Goal: Transaction & Acquisition: Purchase product/service

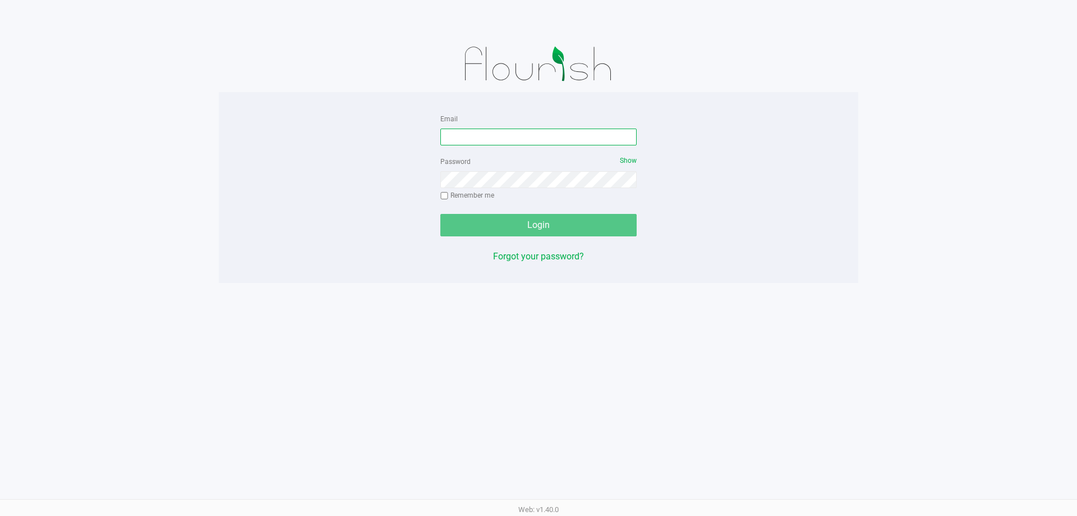
drag, startPoint x: 557, startPoint y: 143, endPoint x: 558, endPoint y: 136, distance: 6.4
click at [558, 136] on input "Email" at bounding box center [538, 136] width 196 height 17
type input "[EMAIL_ADDRESS][DOMAIN_NAME]"
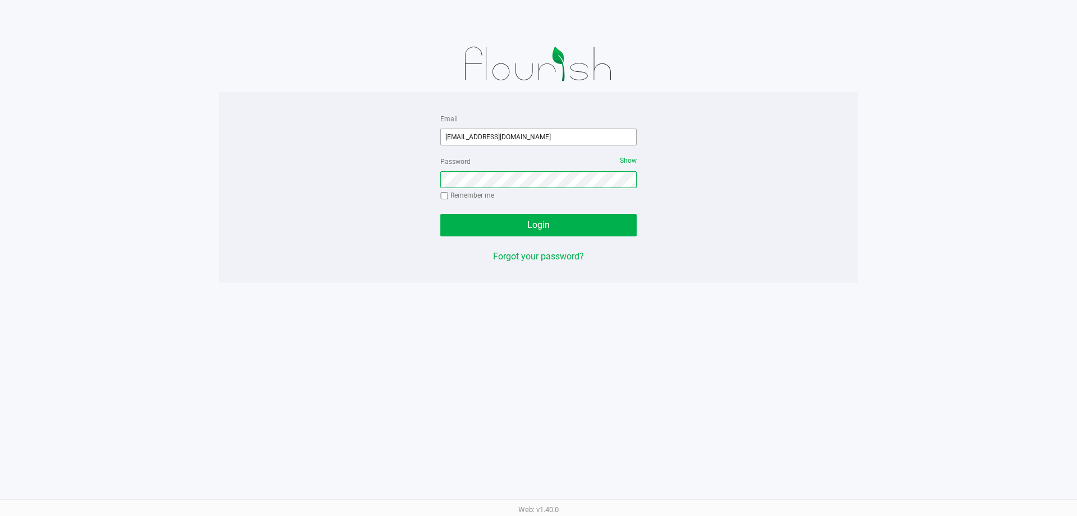
click at [440, 214] on button "Login" at bounding box center [538, 225] width 196 height 22
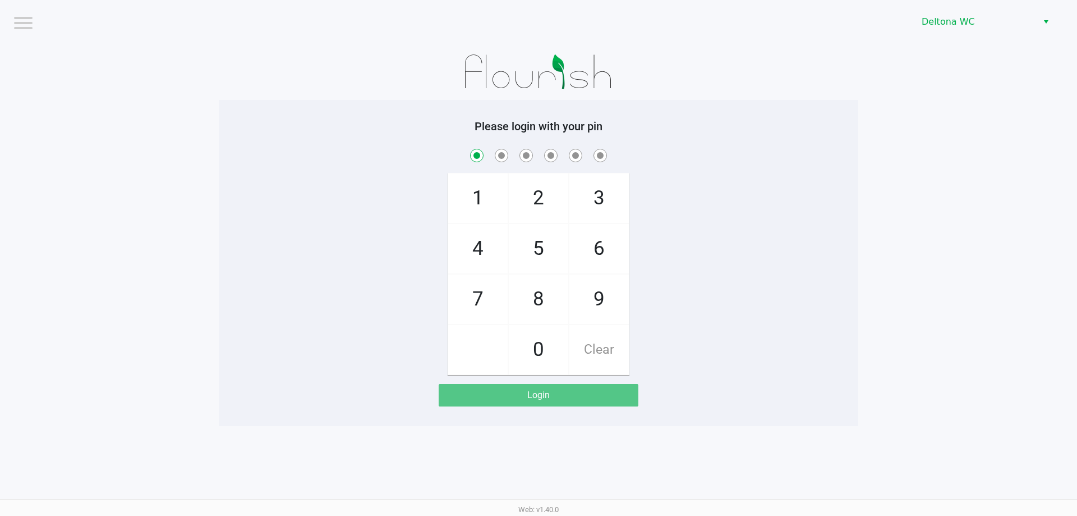
checkbox input "true"
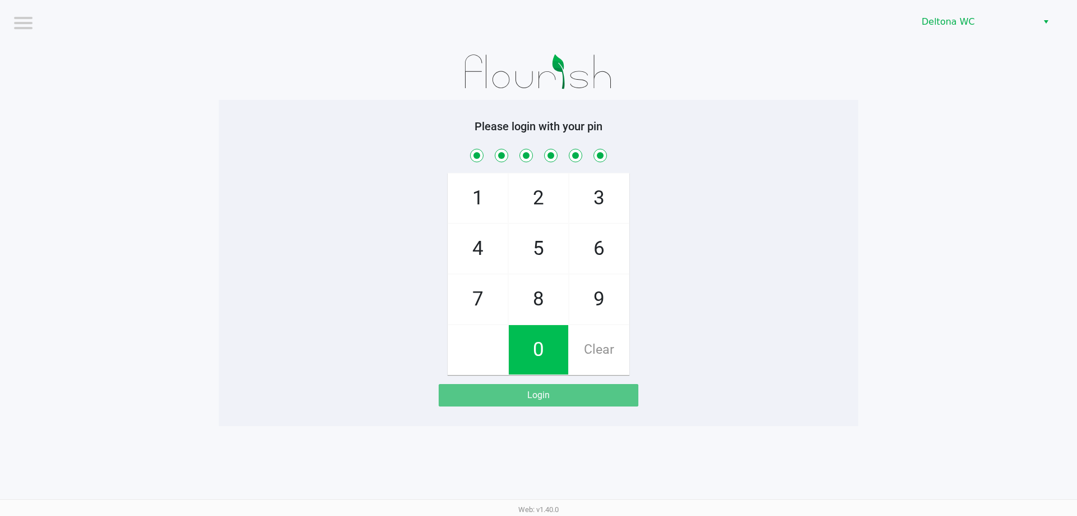
checkbox input "true"
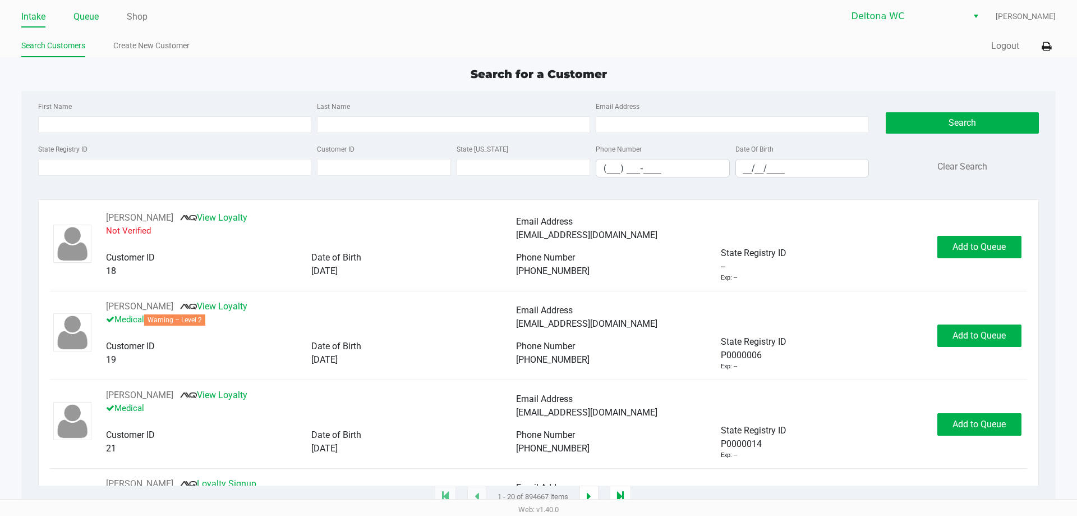
click at [85, 13] on link "Queue" at bounding box center [86, 17] width 25 height 16
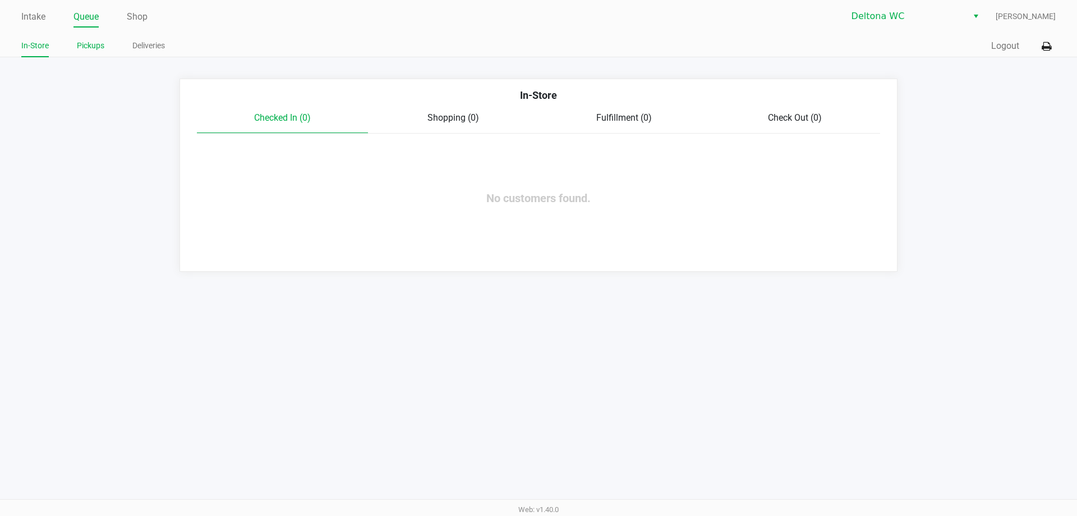
click at [97, 42] on link "Pickups" at bounding box center [90, 46] width 27 height 14
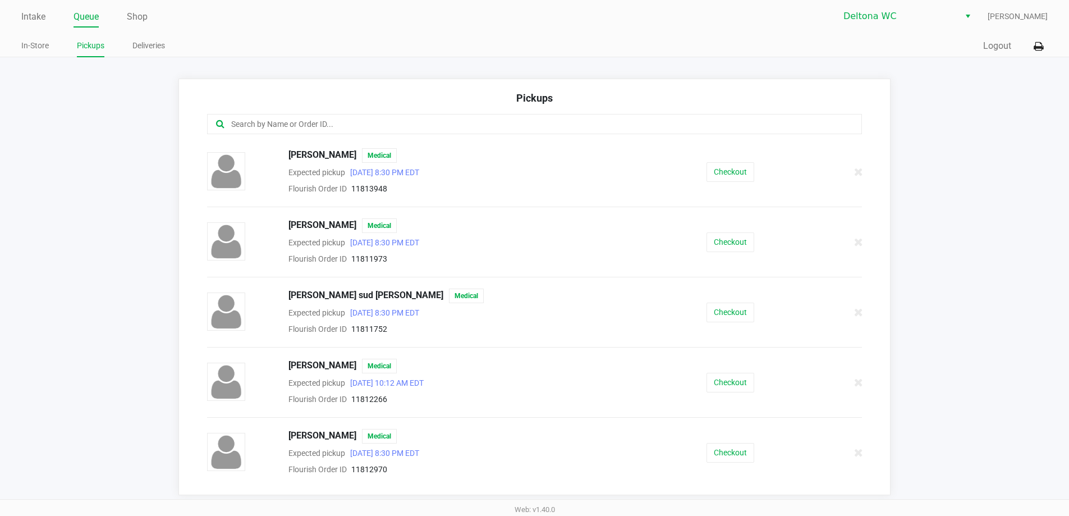
click at [312, 116] on div at bounding box center [534, 124] width 655 height 20
click at [311, 117] on div at bounding box center [534, 124] width 655 height 20
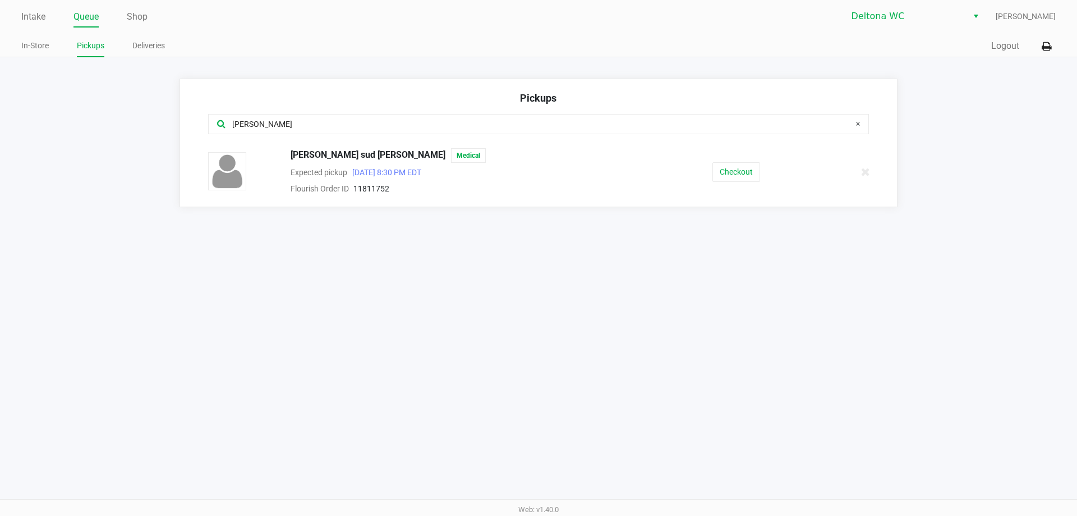
type input "[PERSON_NAME]"
drag, startPoint x: 724, startPoint y: 153, endPoint x: 723, endPoint y: 163, distance: 9.6
click at [724, 154] on div "[PERSON_NAME] sud [PERSON_NAME] Medical Expected pickup [DATE] 8:30 PM EDT Flou…" at bounding box center [539, 171] width 678 height 47
click at [723, 168] on button "Checkout" at bounding box center [737, 172] width 48 height 20
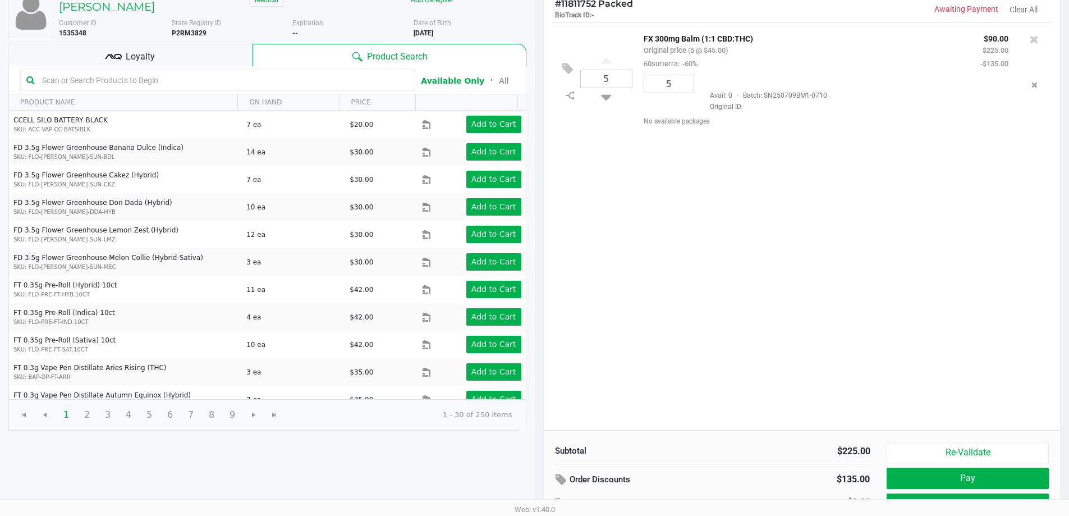
scroll to position [115, 0]
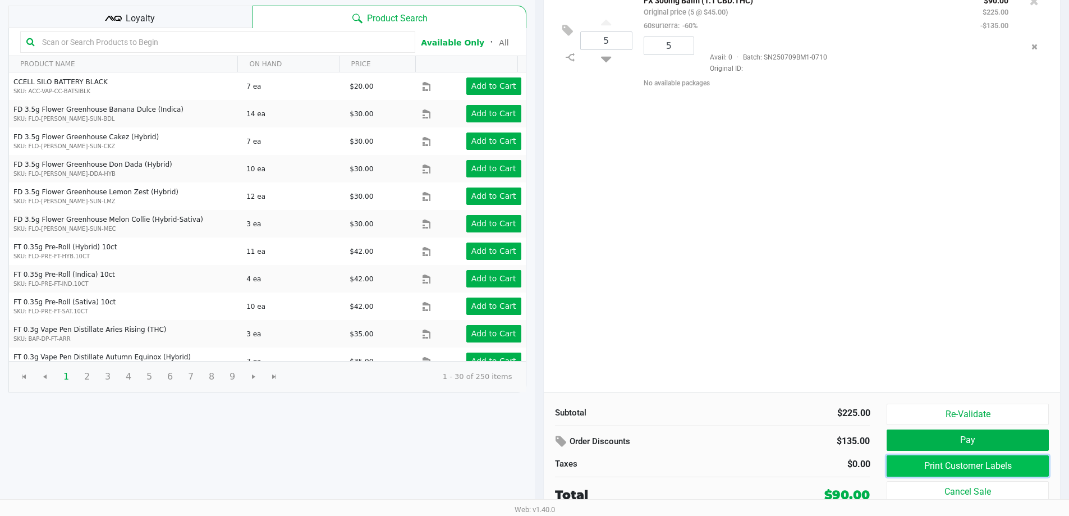
click at [1011, 467] on button "Print Customer Labels" at bounding box center [967, 465] width 162 height 21
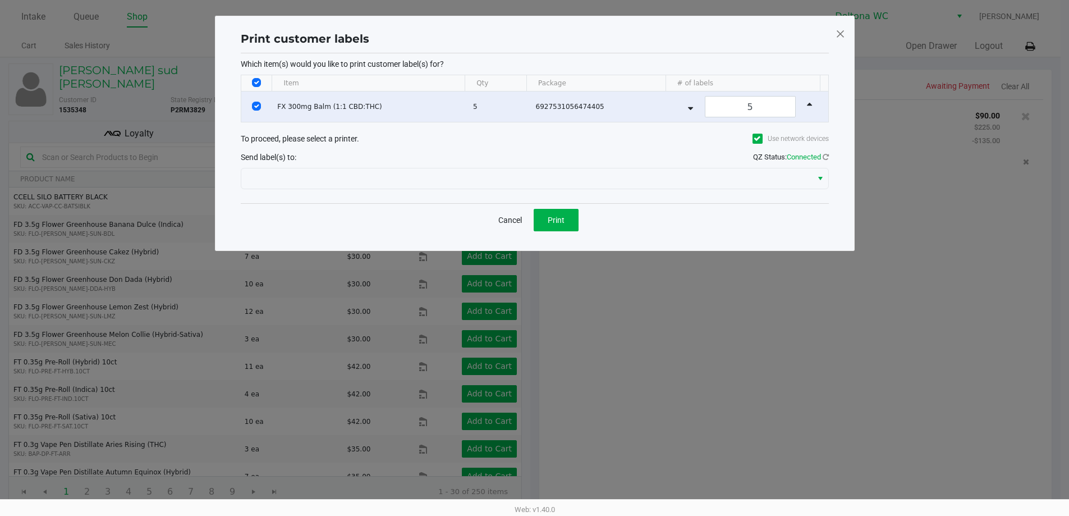
scroll to position [0, 0]
drag, startPoint x: 568, startPoint y: 214, endPoint x: 573, endPoint y: 221, distance: 8.0
click at [568, 215] on button "Print" at bounding box center [560, 220] width 45 height 22
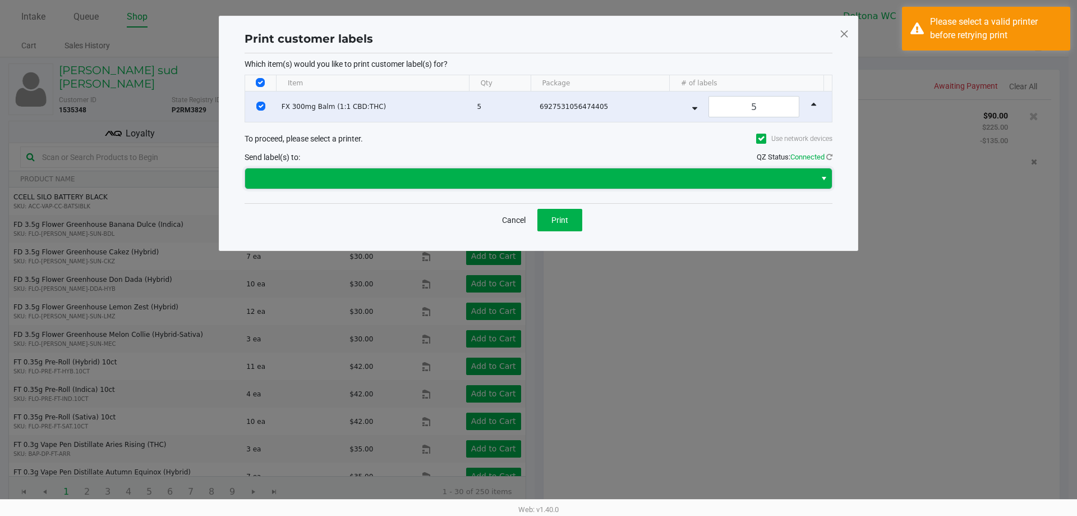
click at [483, 179] on span at bounding box center [530, 178] width 557 height 13
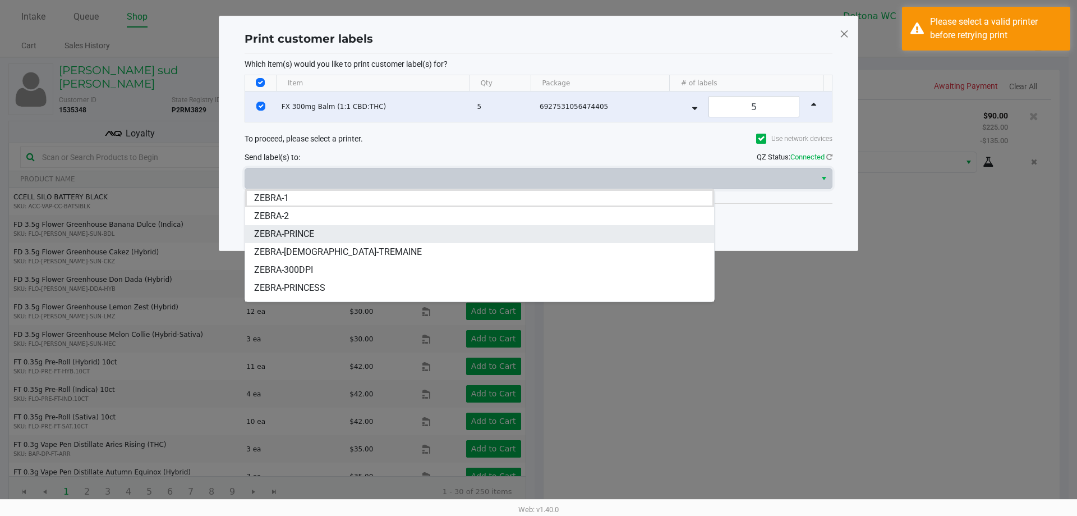
click at [312, 238] on span "ZEBRA-PRINCE" at bounding box center [284, 233] width 60 height 13
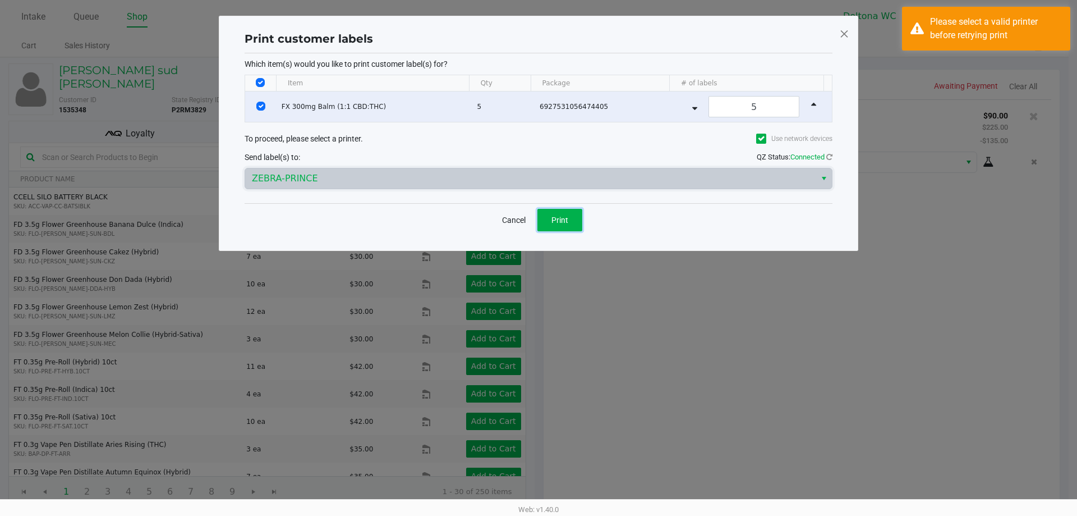
drag, startPoint x: 561, startPoint y: 222, endPoint x: 566, endPoint y: 222, distance: 5.6
click at [566, 222] on span "Print" at bounding box center [560, 219] width 17 height 9
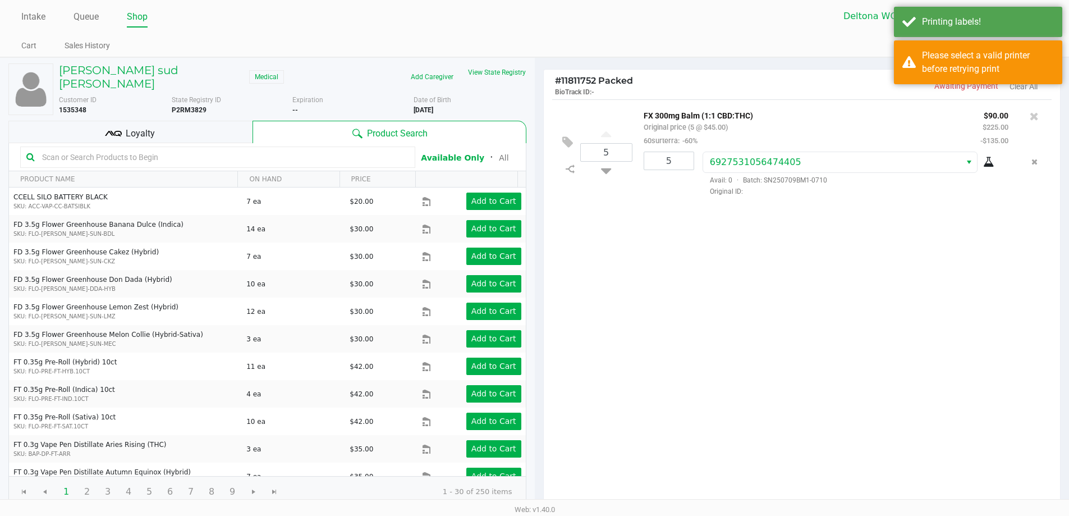
scroll to position [115, 0]
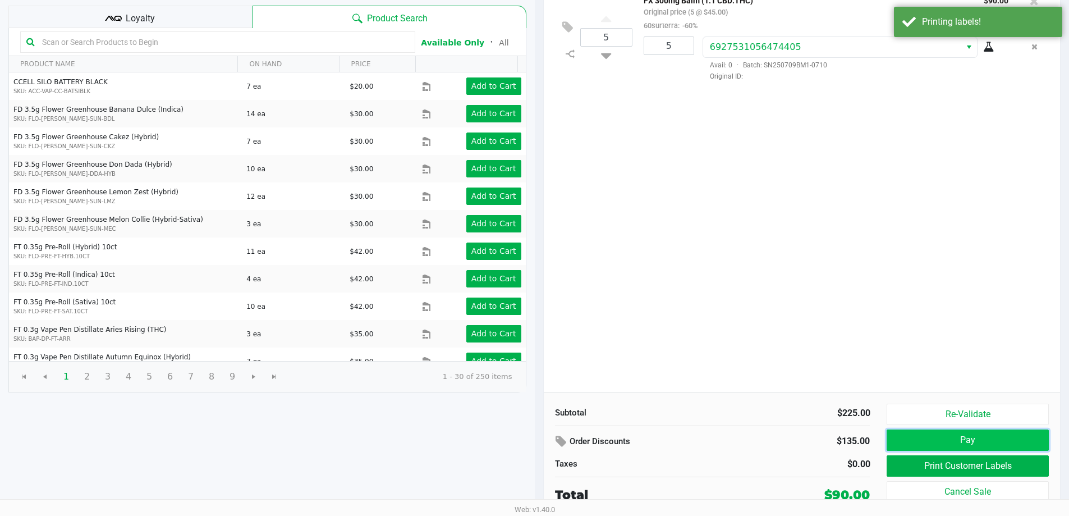
click at [932, 439] on button "Pay" at bounding box center [967, 439] width 162 height 21
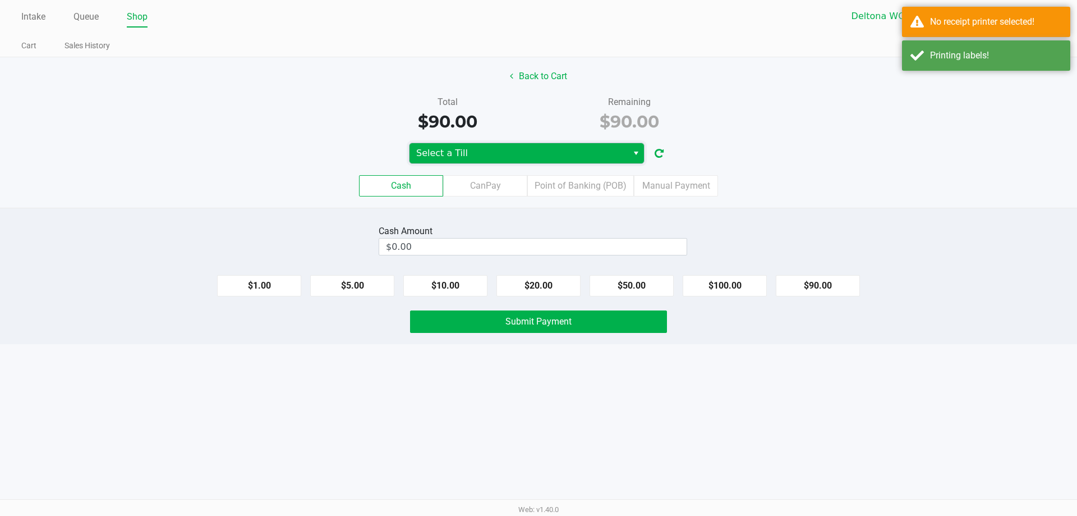
click at [605, 154] on span "Select a Till" at bounding box center [518, 152] width 205 height 13
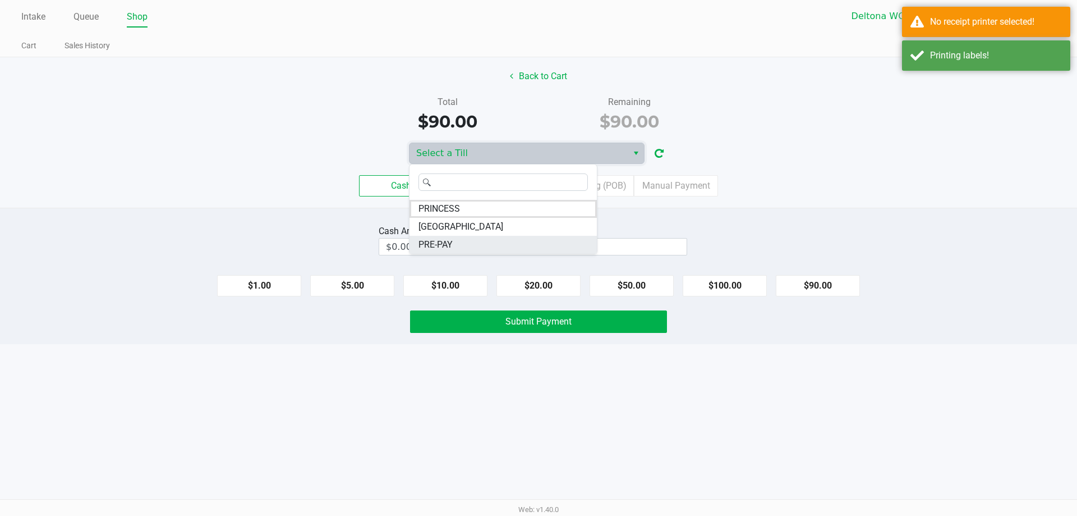
drag, startPoint x: 438, startPoint y: 245, endPoint x: 445, endPoint y: 241, distance: 7.8
click at [445, 241] on span "PRE-PAY" at bounding box center [436, 244] width 34 height 13
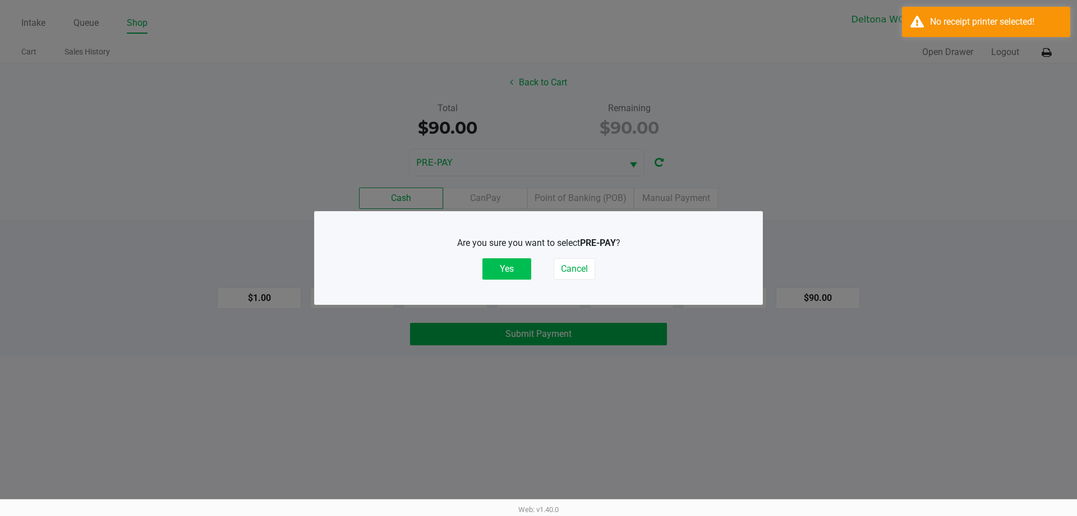
click at [527, 267] on button "Yes" at bounding box center [507, 268] width 49 height 21
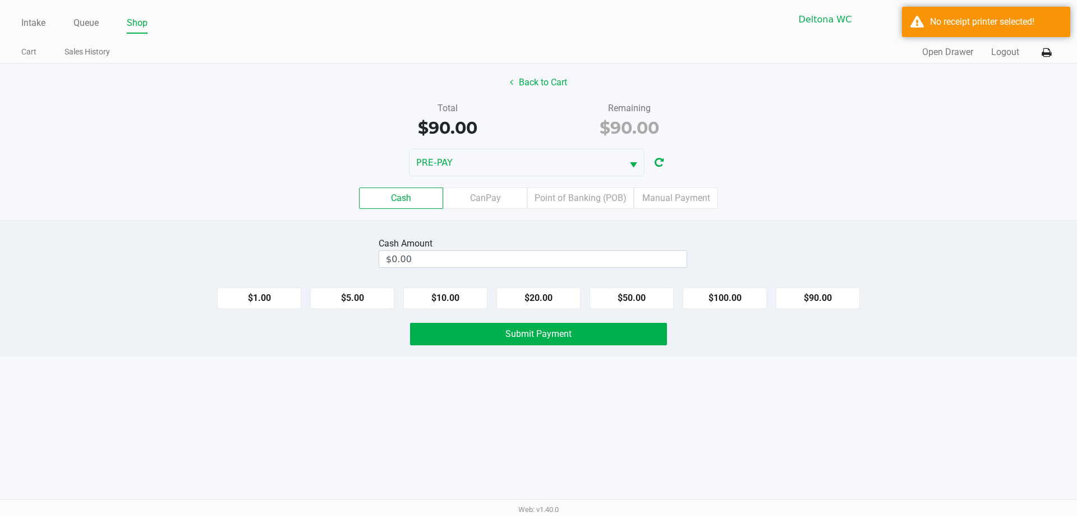
click at [1049, 63] on div "Back to Cart Total $90.00 Remaining $90.00 PRE-PAY Cash CanPay Point of Banking…" at bounding box center [538, 141] width 1077 height 157
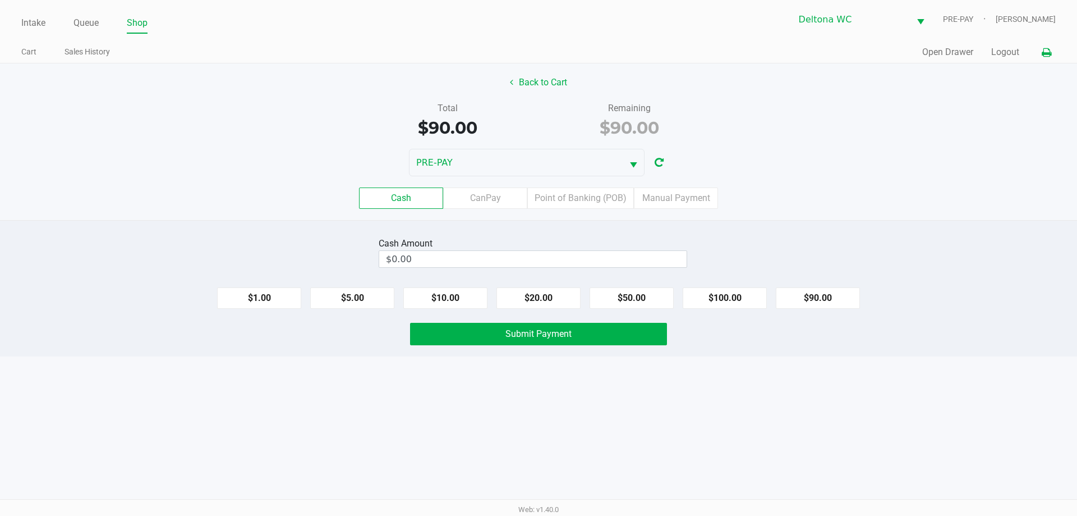
click at [1047, 54] on icon at bounding box center [1047, 53] width 10 height 8
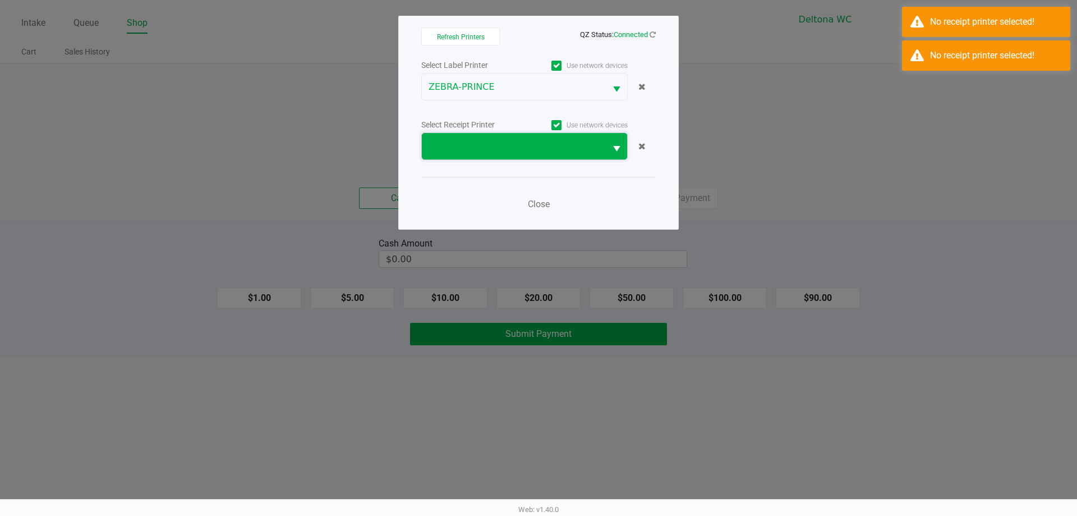
click at [585, 146] on span at bounding box center [514, 146] width 171 height 13
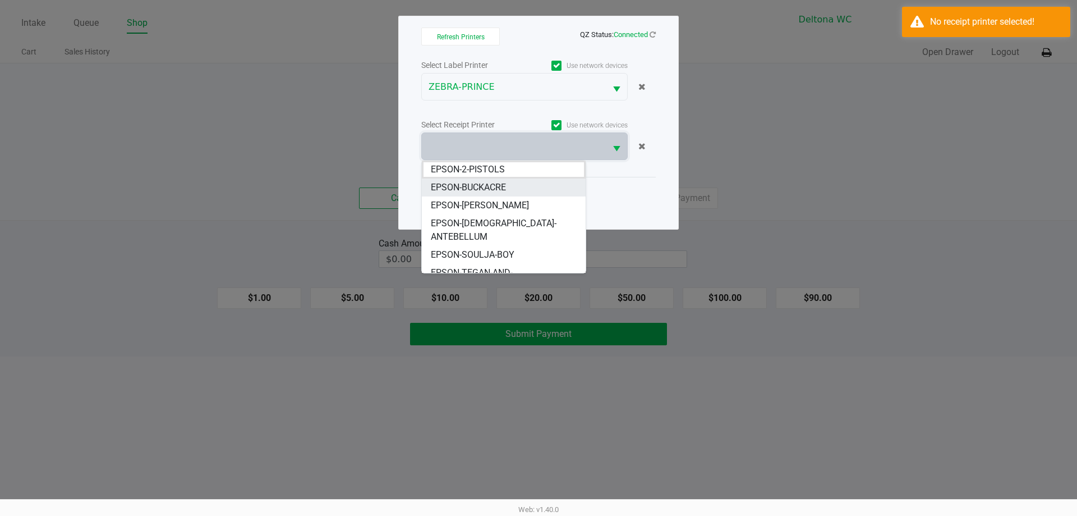
click at [511, 189] on li "EPSON-BUCKACRE" at bounding box center [504, 187] width 164 height 18
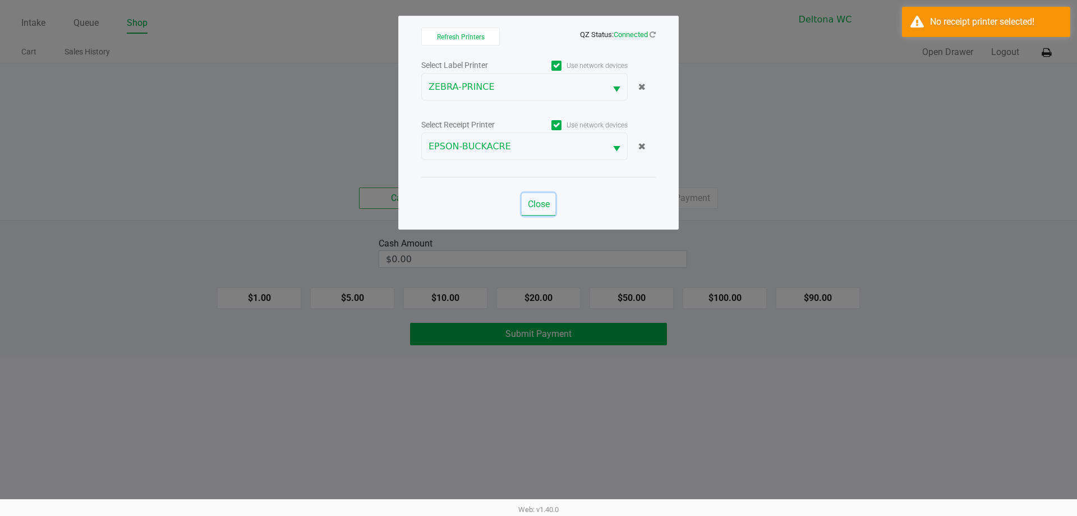
click at [536, 207] on span "Close" at bounding box center [539, 204] width 22 height 11
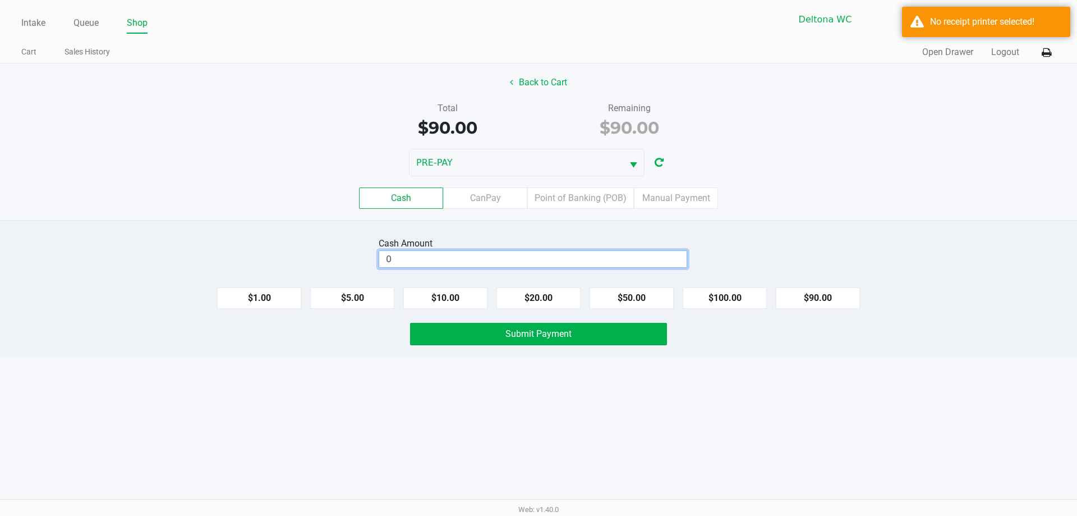
click at [598, 261] on input "0" at bounding box center [532, 259] width 307 height 16
type input "$0.00"
drag, startPoint x: 675, startPoint y: 208, endPoint x: 651, endPoint y: 217, distance: 25.2
click at [675, 207] on label "Manual Payment" at bounding box center [676, 197] width 84 height 21
click at [0, 0] on 8 "Manual Payment" at bounding box center [0, 0] width 0 height 0
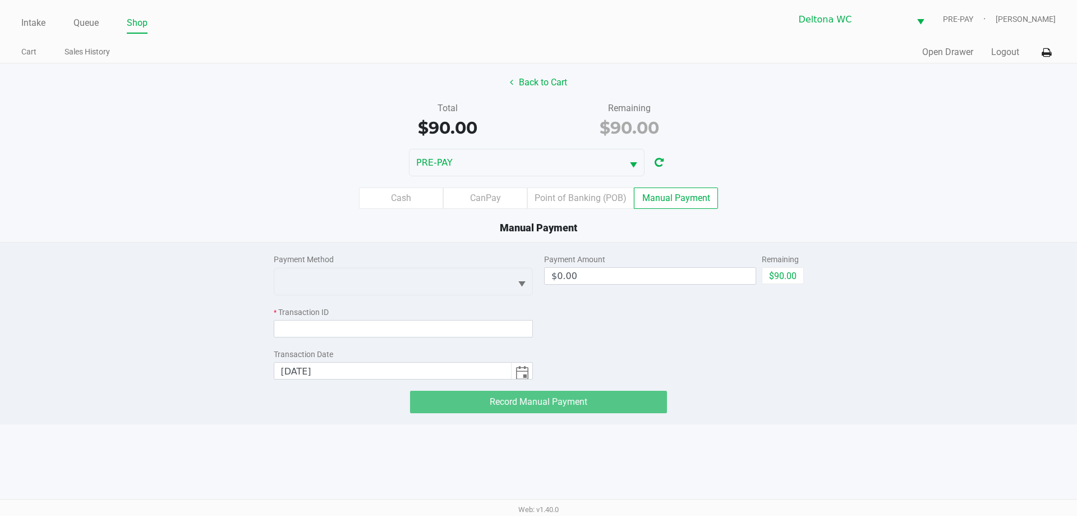
click at [407, 265] on div "Payment Method" at bounding box center [404, 275] width 260 height 42
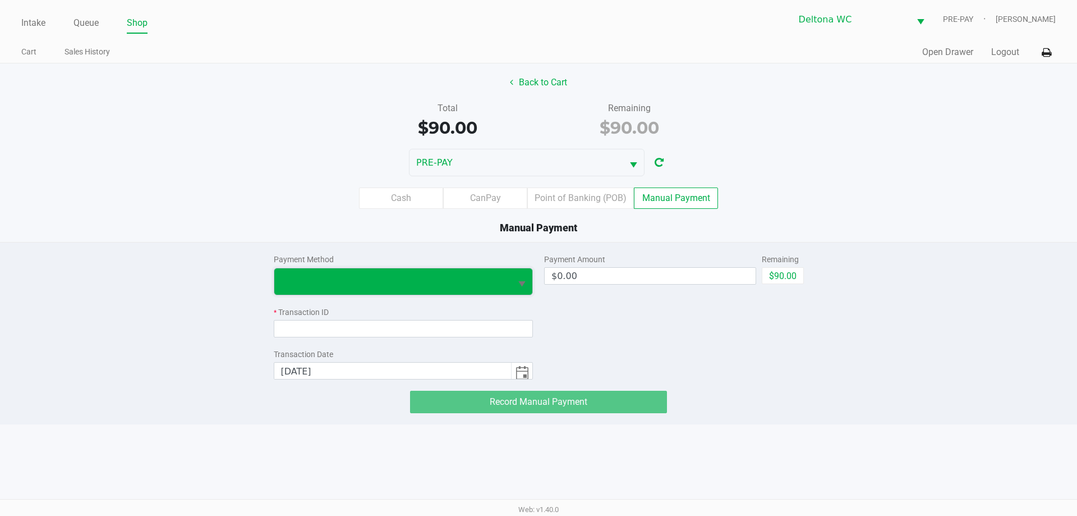
drag, startPoint x: 384, startPoint y: 282, endPoint x: 371, endPoint y: 294, distance: 17.9
click at [384, 283] on span at bounding box center [393, 280] width 224 height 13
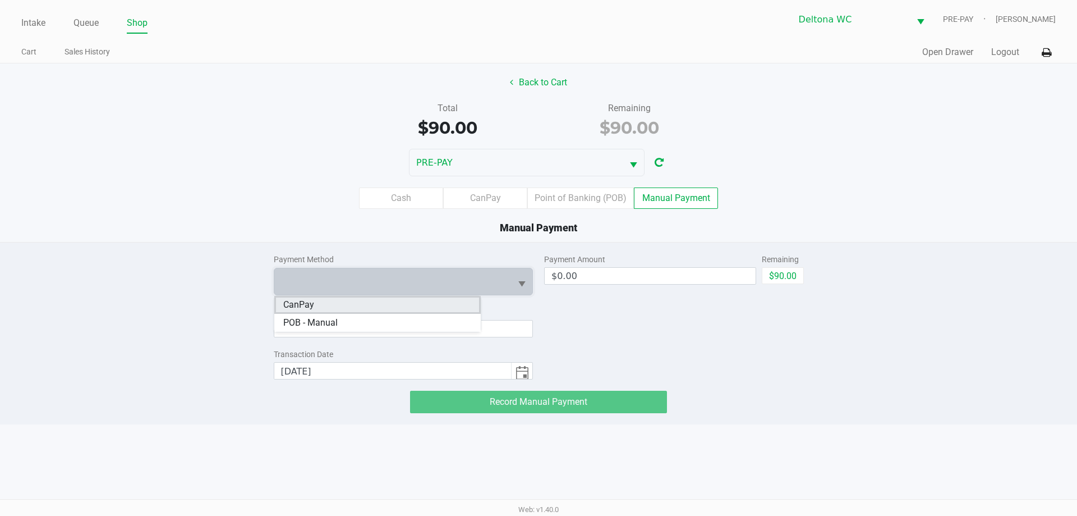
drag, startPoint x: 323, startPoint y: 298, endPoint x: 309, endPoint y: 351, distance: 55.1
click at [323, 298] on li "CanPay" at bounding box center [377, 305] width 206 height 18
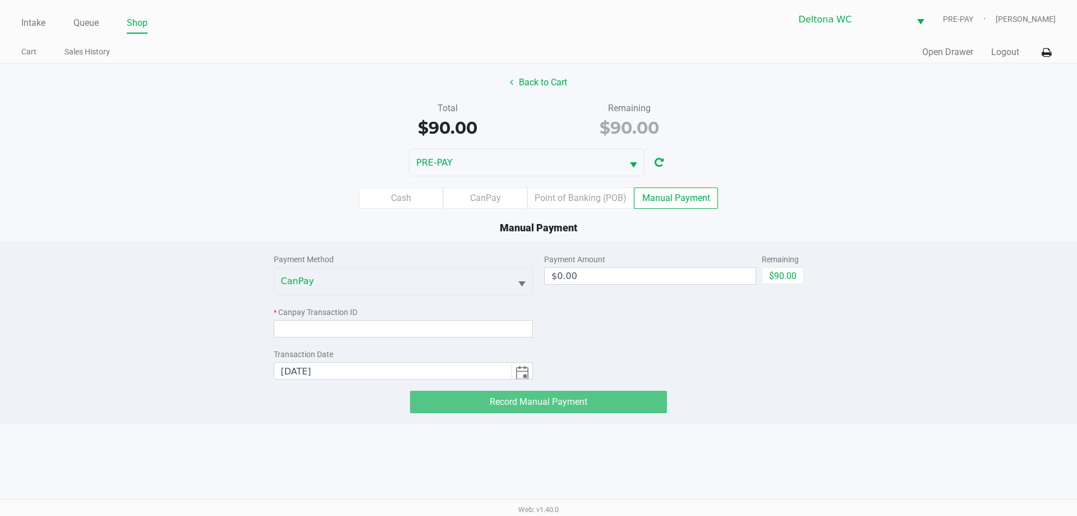
drag, startPoint x: 866, startPoint y: 157, endPoint x: 715, endPoint y: 258, distance: 181.8
click at [865, 158] on div "PRE-PAY" at bounding box center [538, 162] width 1077 height 27
click at [420, 332] on input at bounding box center [404, 328] width 260 height 17
paste input "MI5IHEDEXE4I"
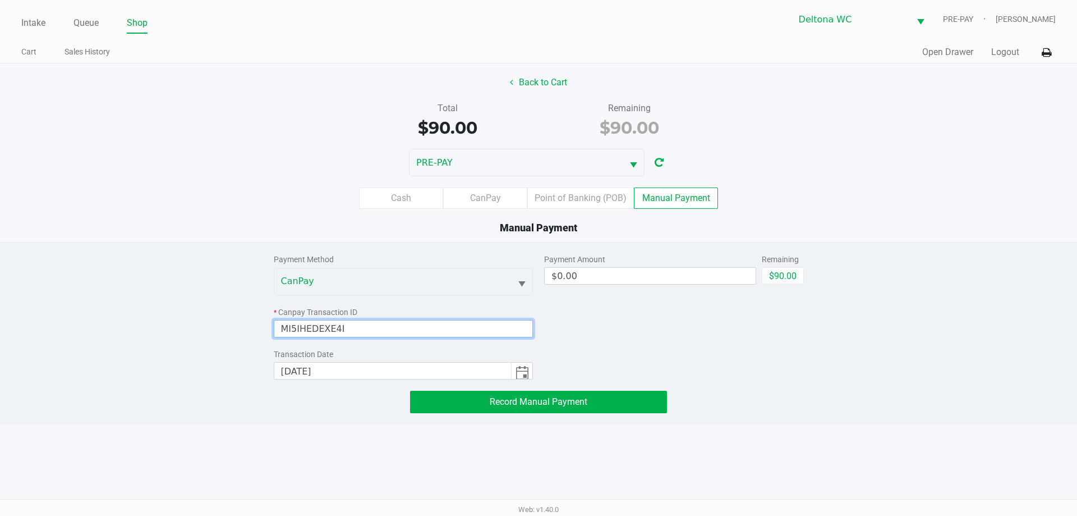
type input "MI5IHEDEXE4I"
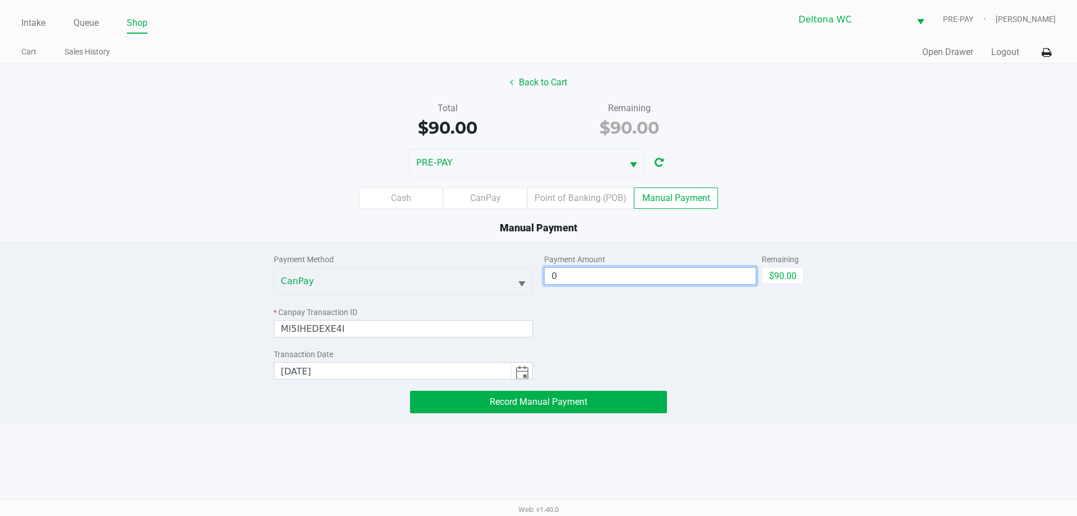
click at [613, 273] on input "0" at bounding box center [650, 276] width 211 height 16
click at [776, 277] on button "$90.00" at bounding box center [783, 275] width 42 height 17
type input "$90.00"
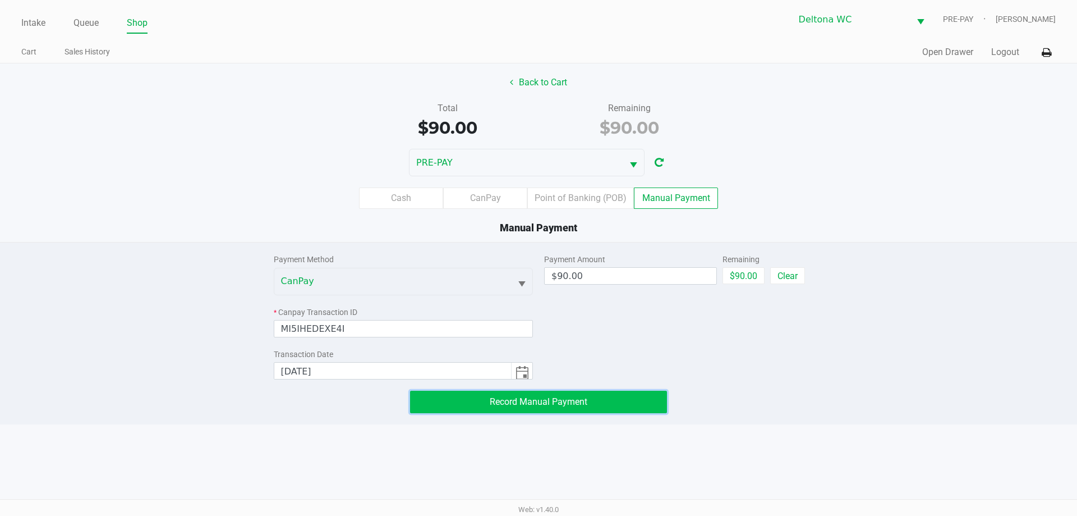
click at [494, 401] on span "Record Manual Payment" at bounding box center [539, 401] width 98 height 11
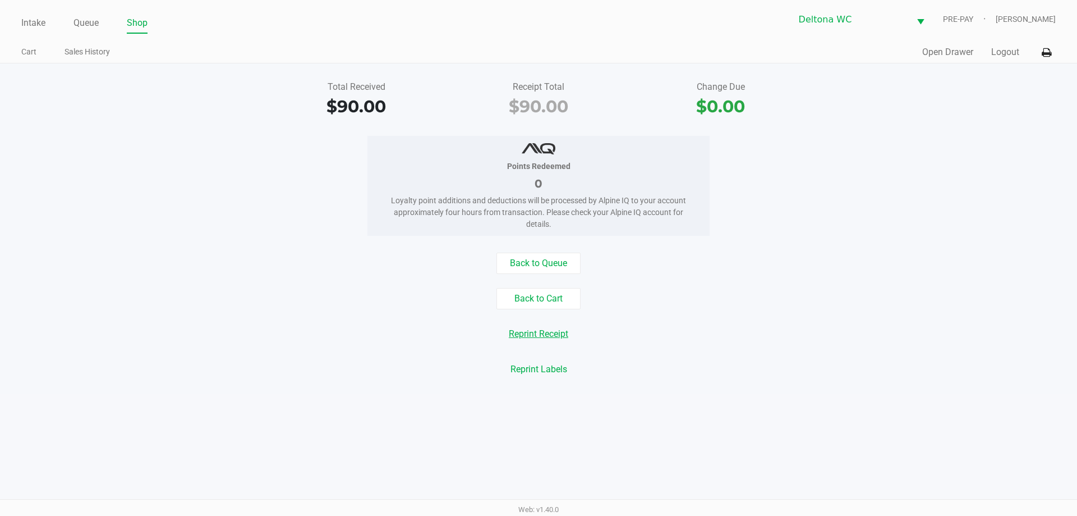
click at [546, 336] on button "Reprint Receipt" at bounding box center [539, 333] width 74 height 21
click at [1041, 50] on button at bounding box center [1046, 52] width 19 height 21
